Goal: Navigation & Orientation: Find specific page/section

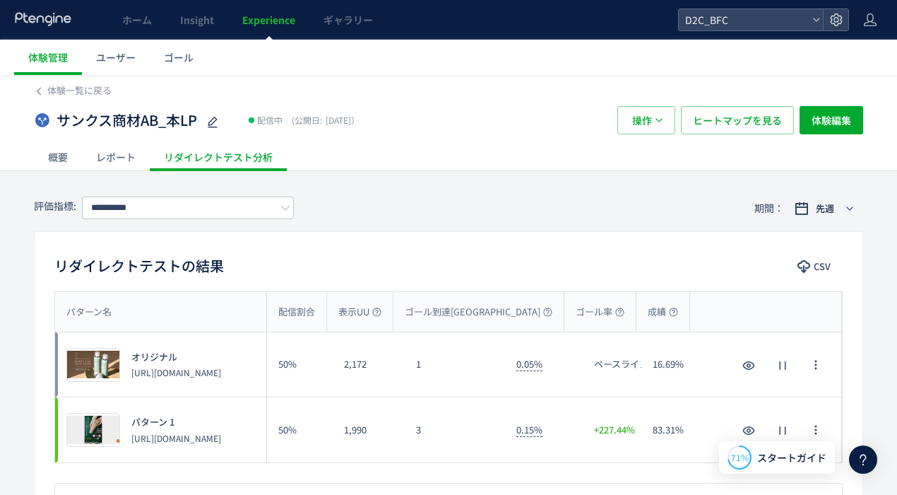
click at [206, 432] on p "[URL][DOMAIN_NAME]" at bounding box center [176, 438] width 90 height 12
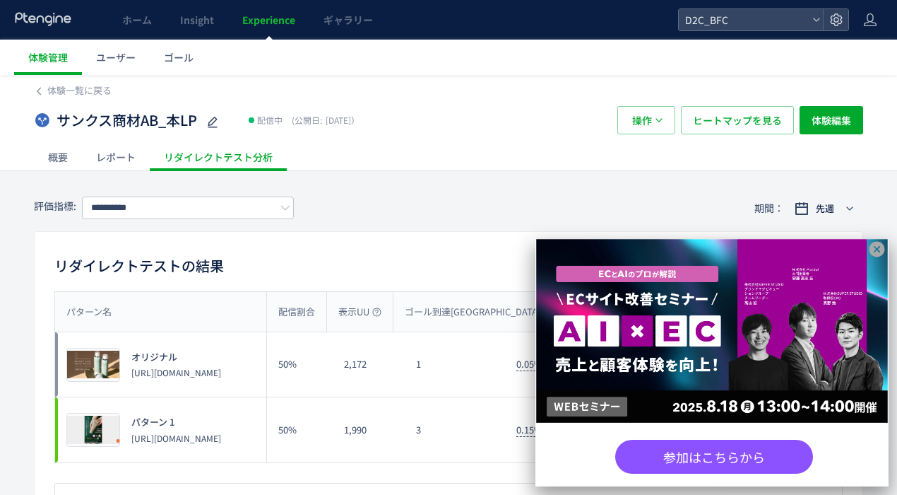
click at [209, 434] on p "[URL][DOMAIN_NAME]" at bounding box center [176, 438] width 90 height 12
drag, startPoint x: 217, startPoint y: 445, endPoint x: 241, endPoint y: 442, distance: 24.2
click at [221, 443] on p "[URL][DOMAIN_NAME]" at bounding box center [176, 438] width 90 height 12
click at [221, 442] on p "[URL][DOMAIN_NAME]" at bounding box center [176, 438] width 90 height 12
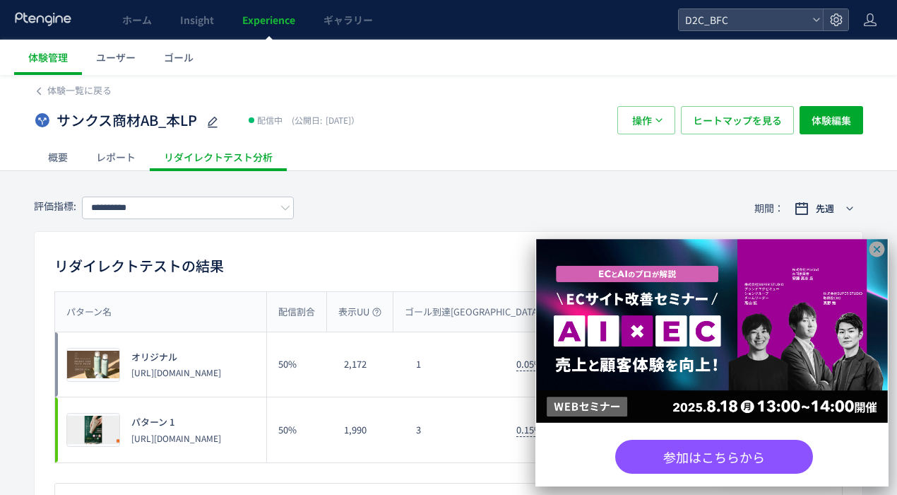
scroll to position [1, 0]
click at [127, 99] on div "サンクス商材AB_本LP 配信中 (公開日: [DATE]） 操作 ヒートマップを見る 体験編集" at bounding box center [448, 119] width 829 height 45
click at [76, 82] on div "体験一覧に戻る" at bounding box center [448, 85] width 829 height 23
click at [78, 88] on span "体験一覧に戻る" at bounding box center [79, 89] width 64 height 13
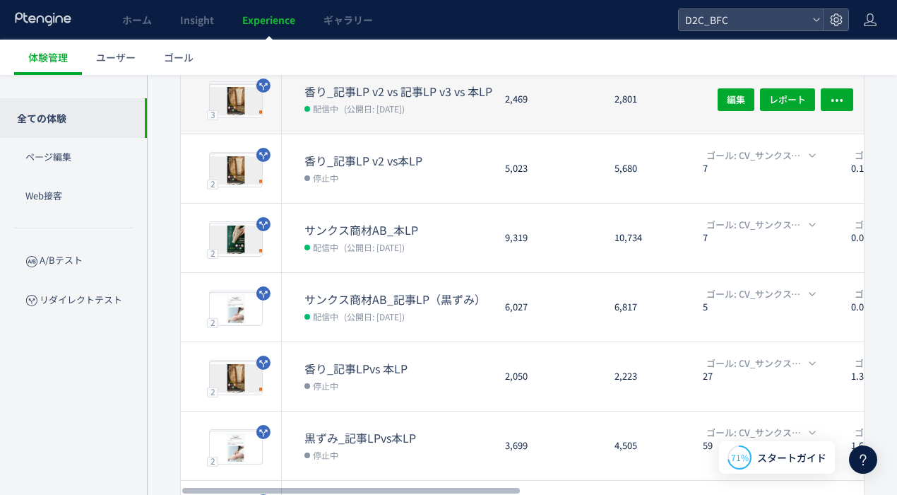
scroll to position [272, 0]
